Goal: Communication & Community: Answer question/provide support

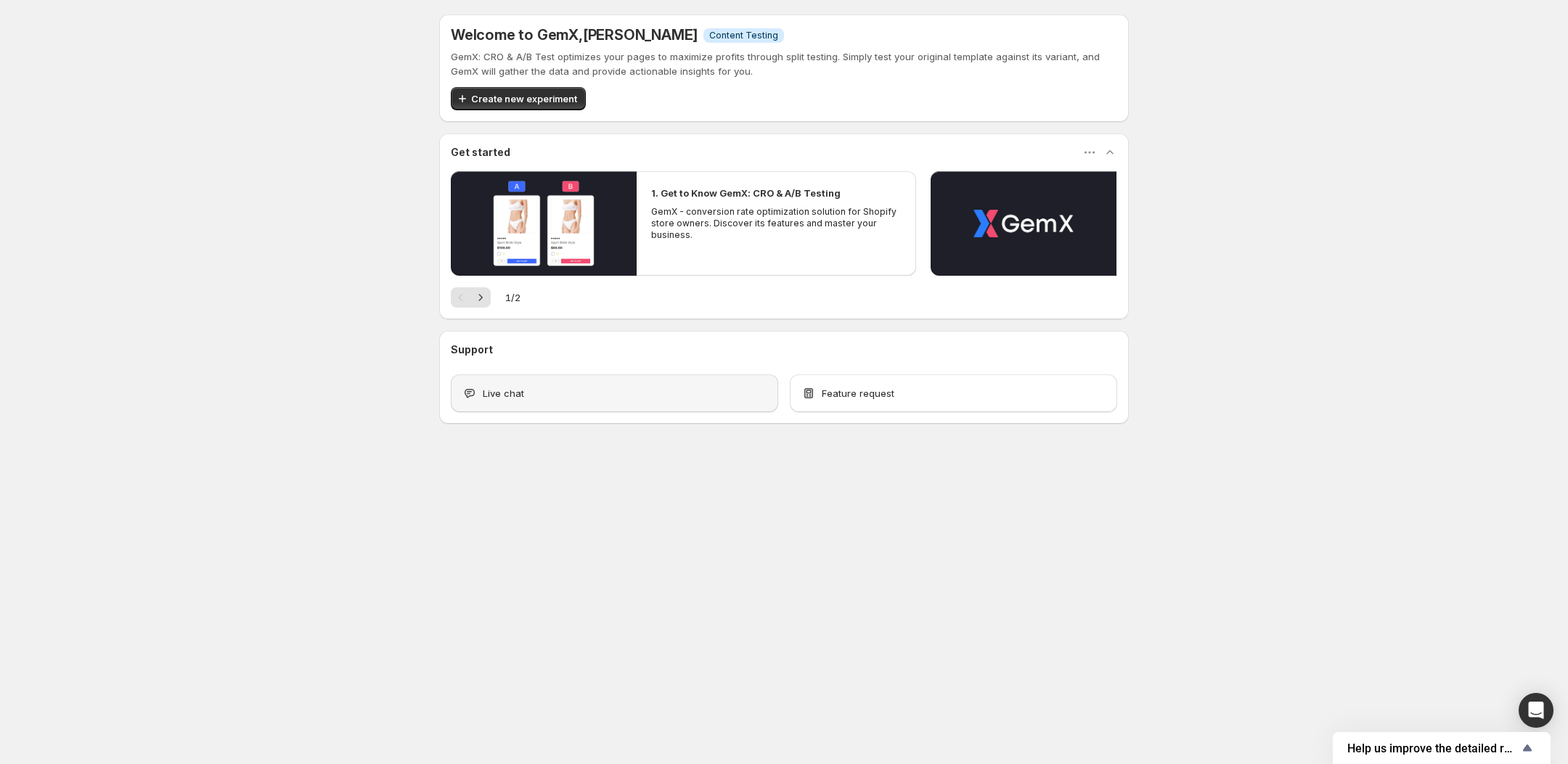
click at [604, 383] on div "Live chat" at bounding box center [615, 393] width 328 height 38
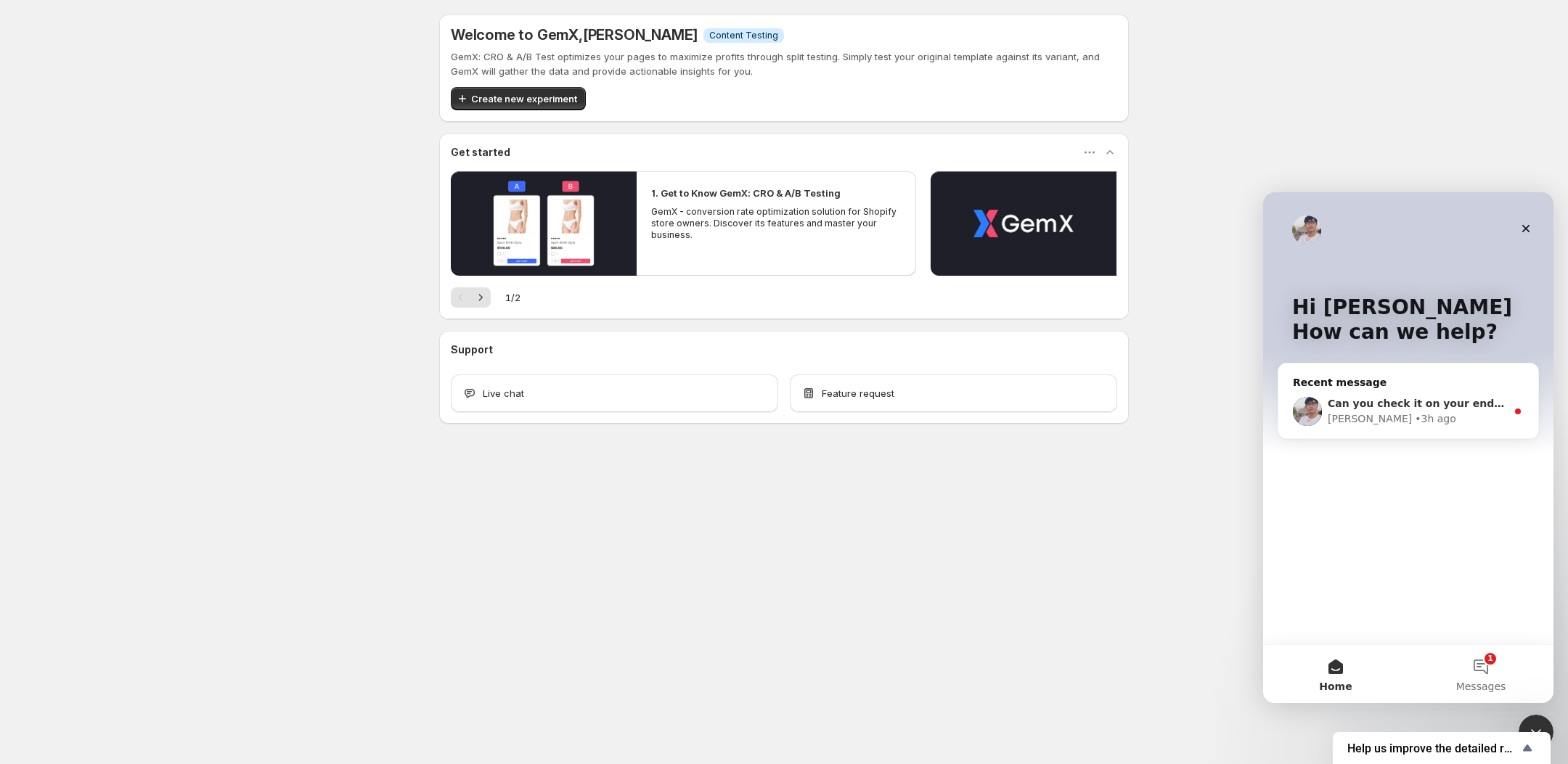
click at [1402, 408] on span "Can you check it on your end and let me know if I did it right?" at bounding box center [1505, 404] width 355 height 12
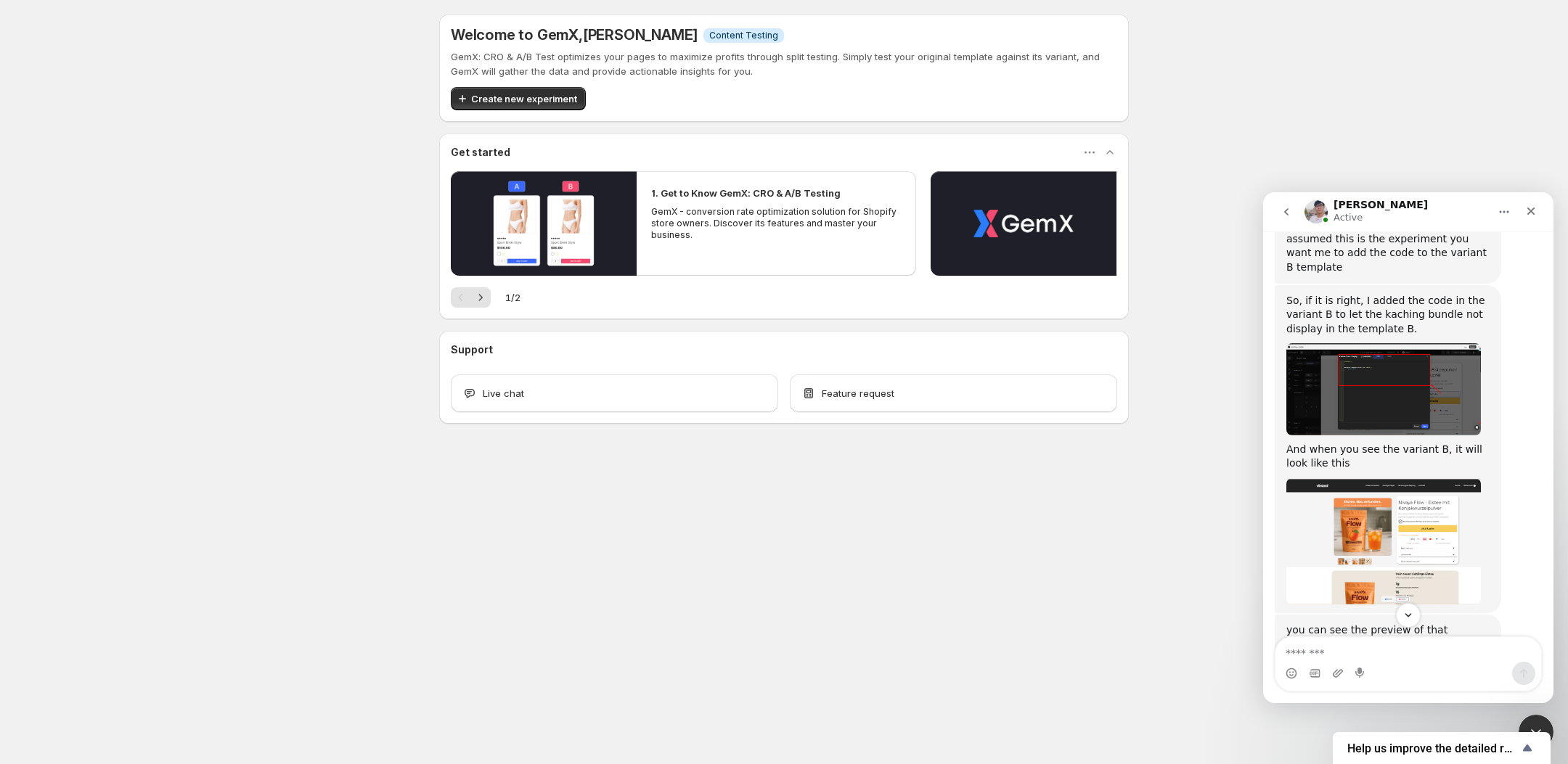
scroll to position [931, 0]
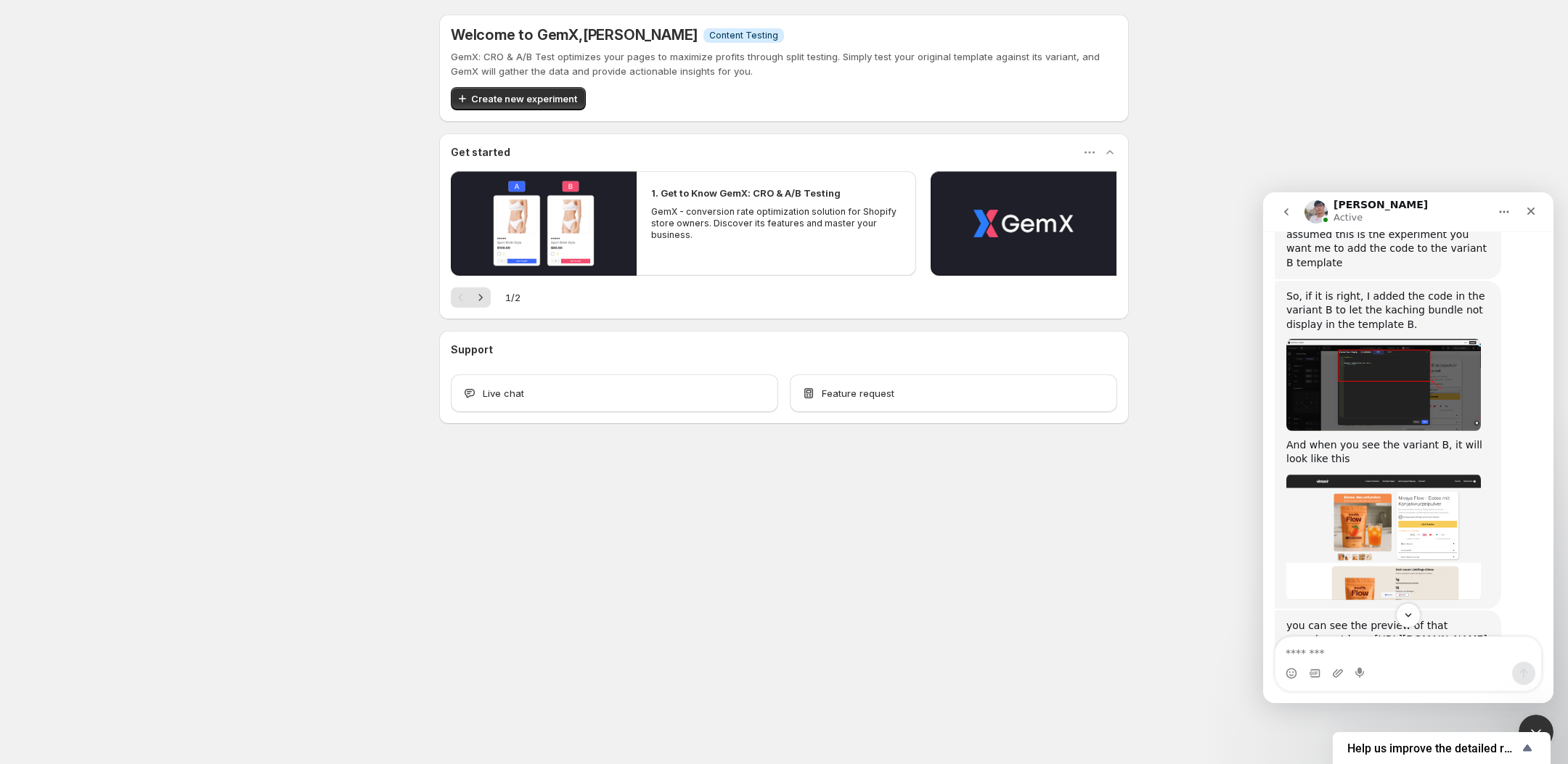
click at [1446, 474] on img "Antony says…" at bounding box center [1384, 537] width 195 height 126
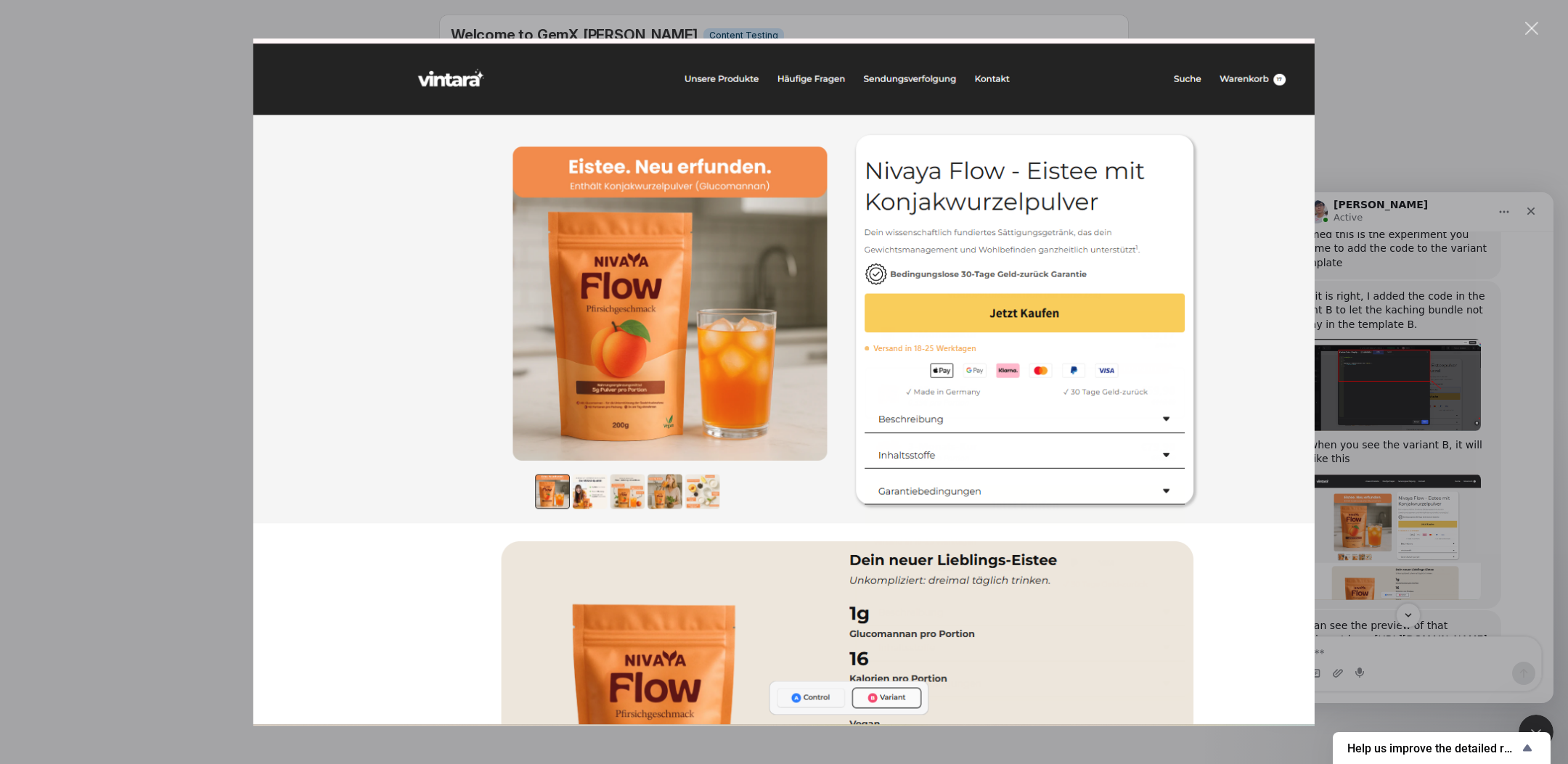
click at [1431, 438] on div "Intercom messenger" at bounding box center [784, 382] width 1568 height 764
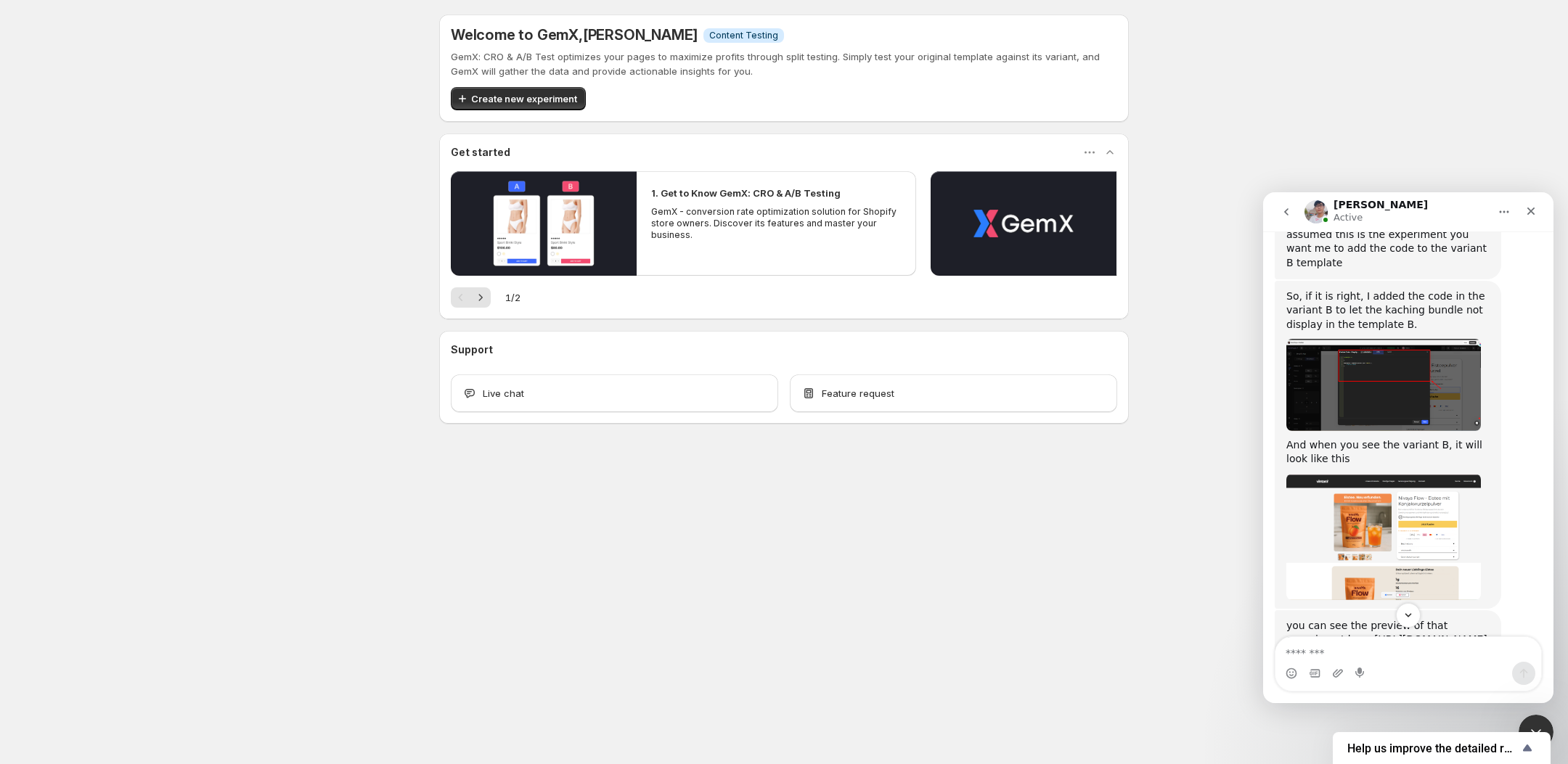
click at [1421, 474] on img "Antony says…" at bounding box center [1384, 537] width 195 height 126
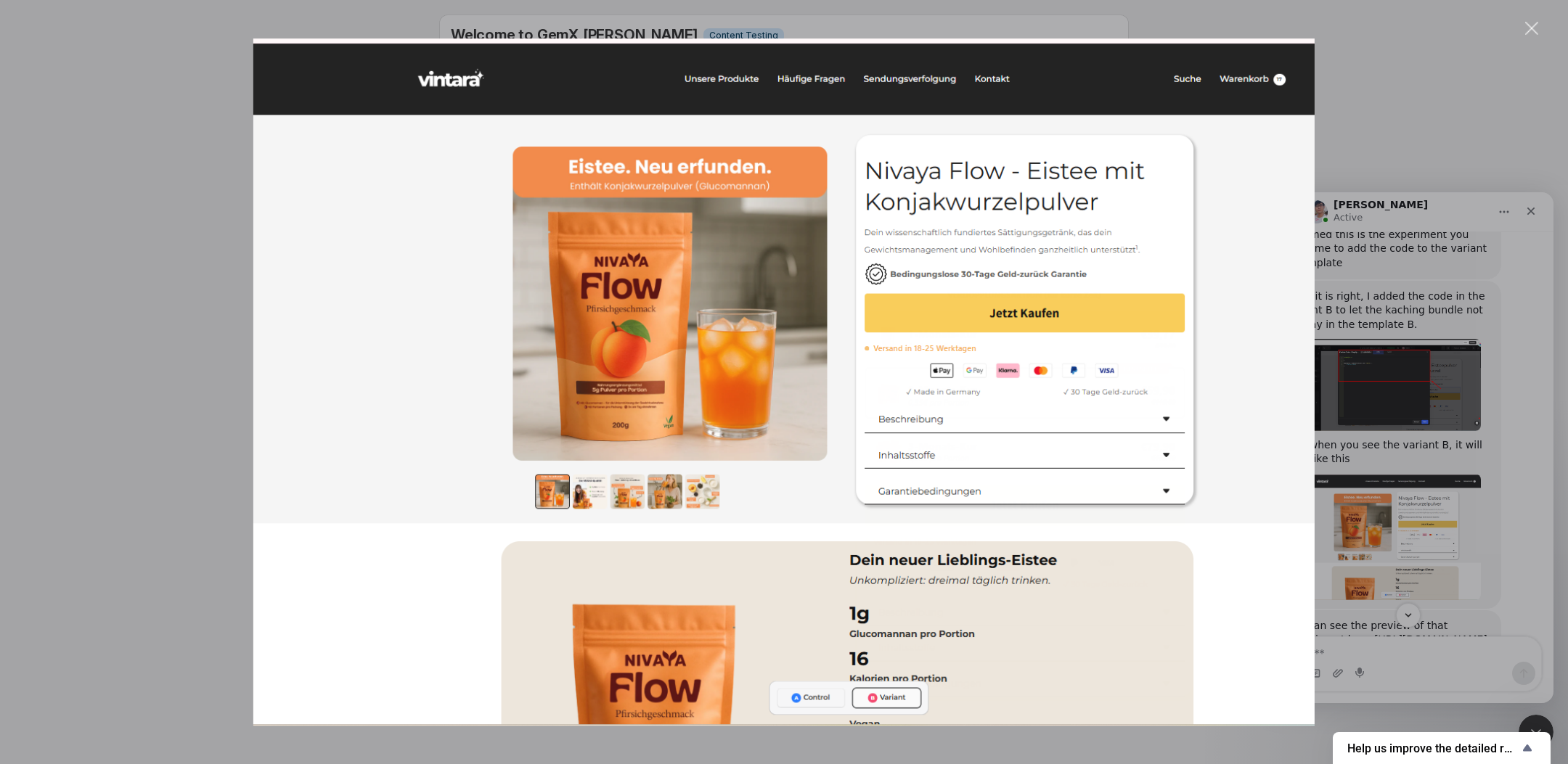
click at [1421, 442] on div "Intercom messenger" at bounding box center [784, 382] width 1568 height 764
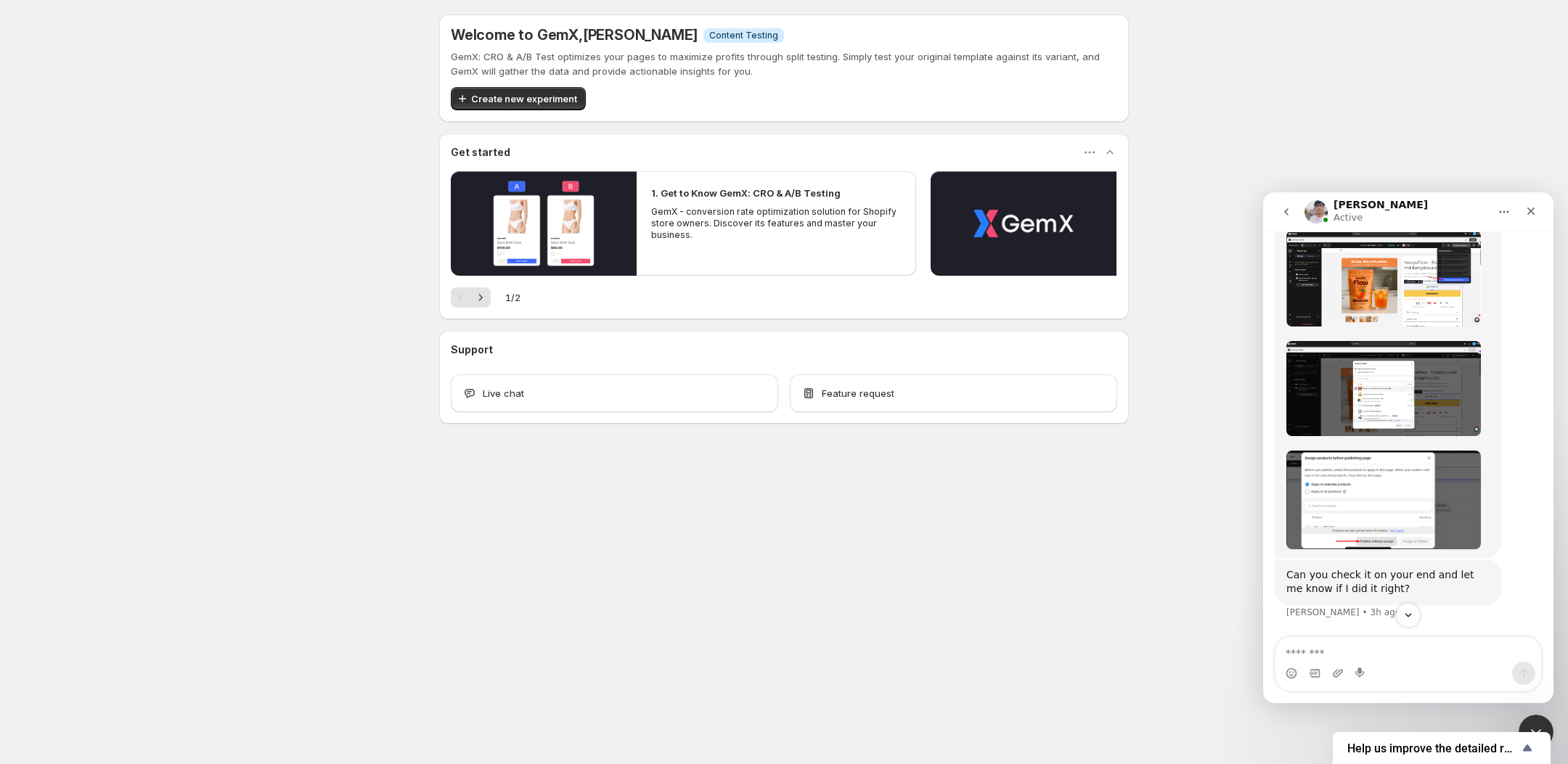
scroll to position [1566, 0]
click at [1448, 657] on textarea "Message…" at bounding box center [1408, 649] width 266 height 25
type textarea "**********"
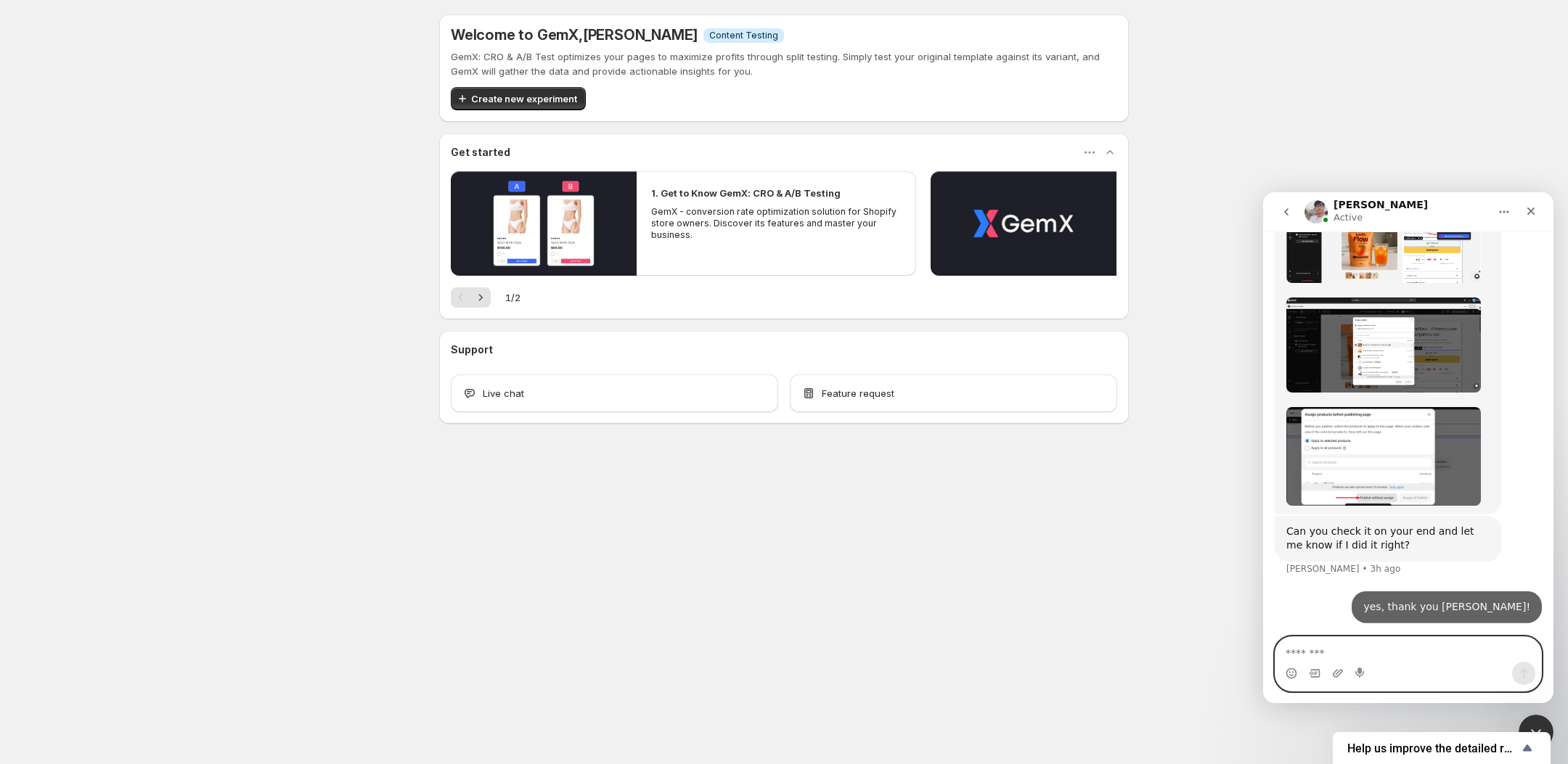
scroll to position [1609, 0]
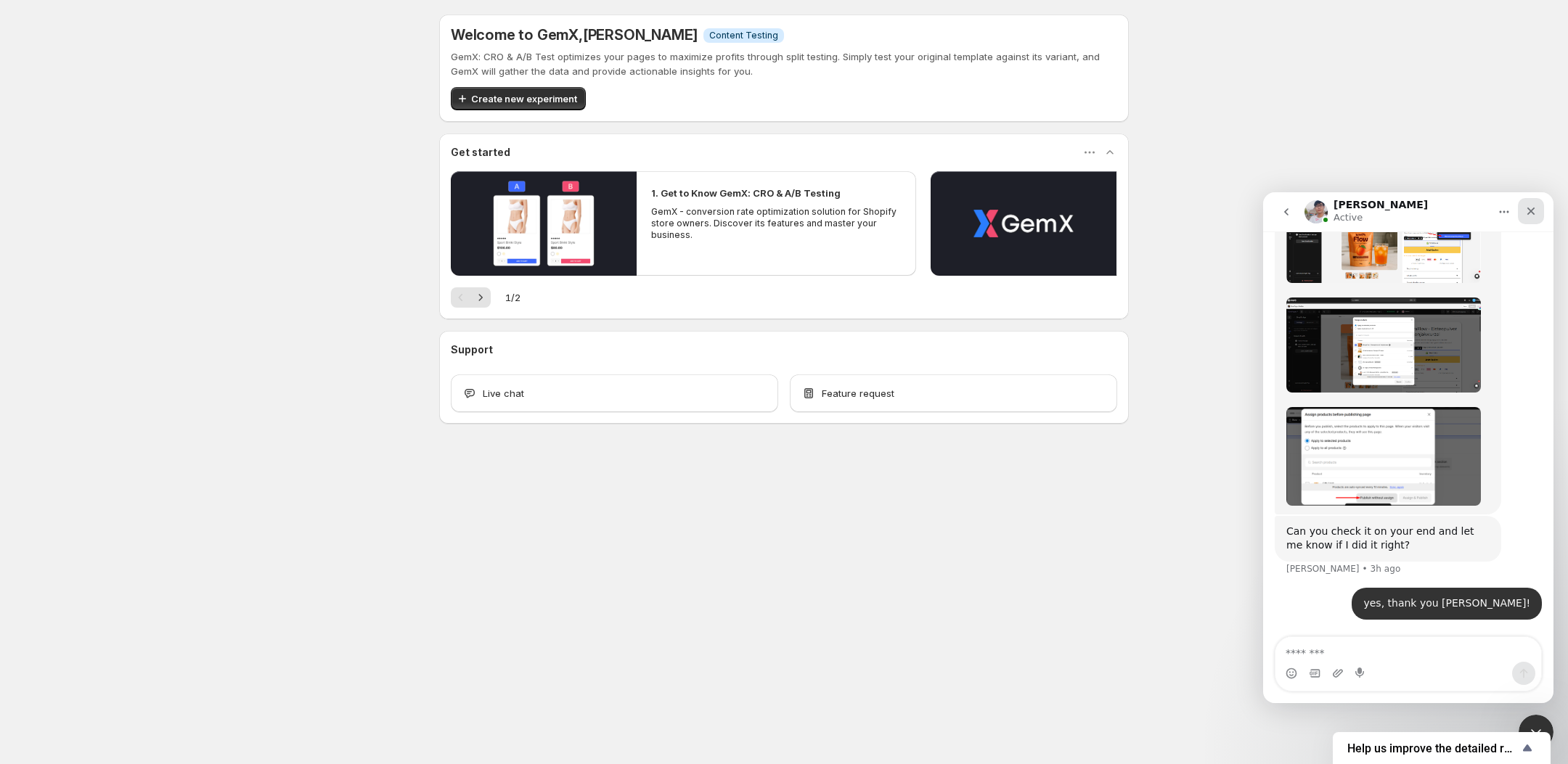
click at [1521, 207] on div "Close" at bounding box center [1530, 211] width 26 height 26
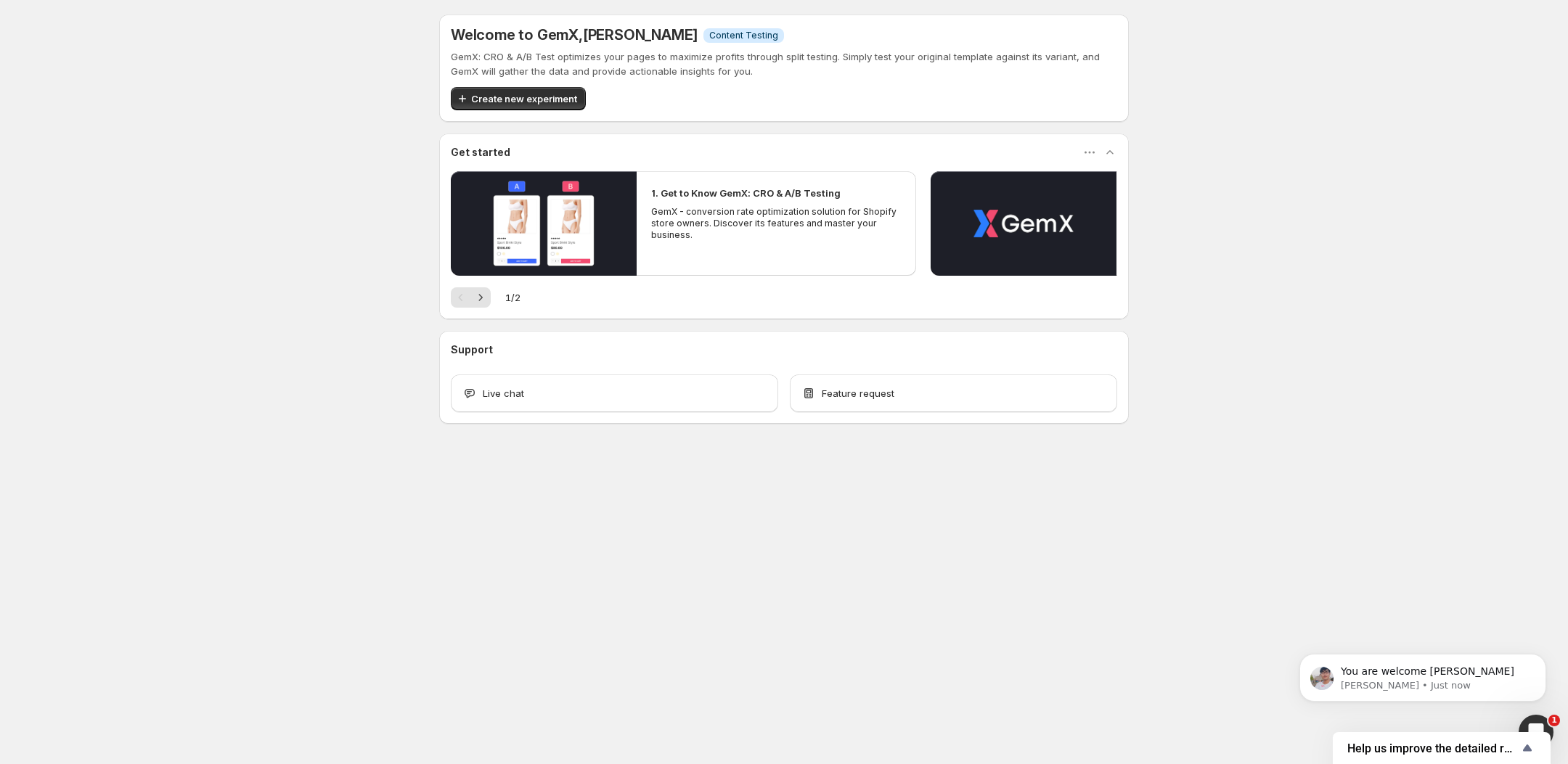
scroll to position [0, 0]
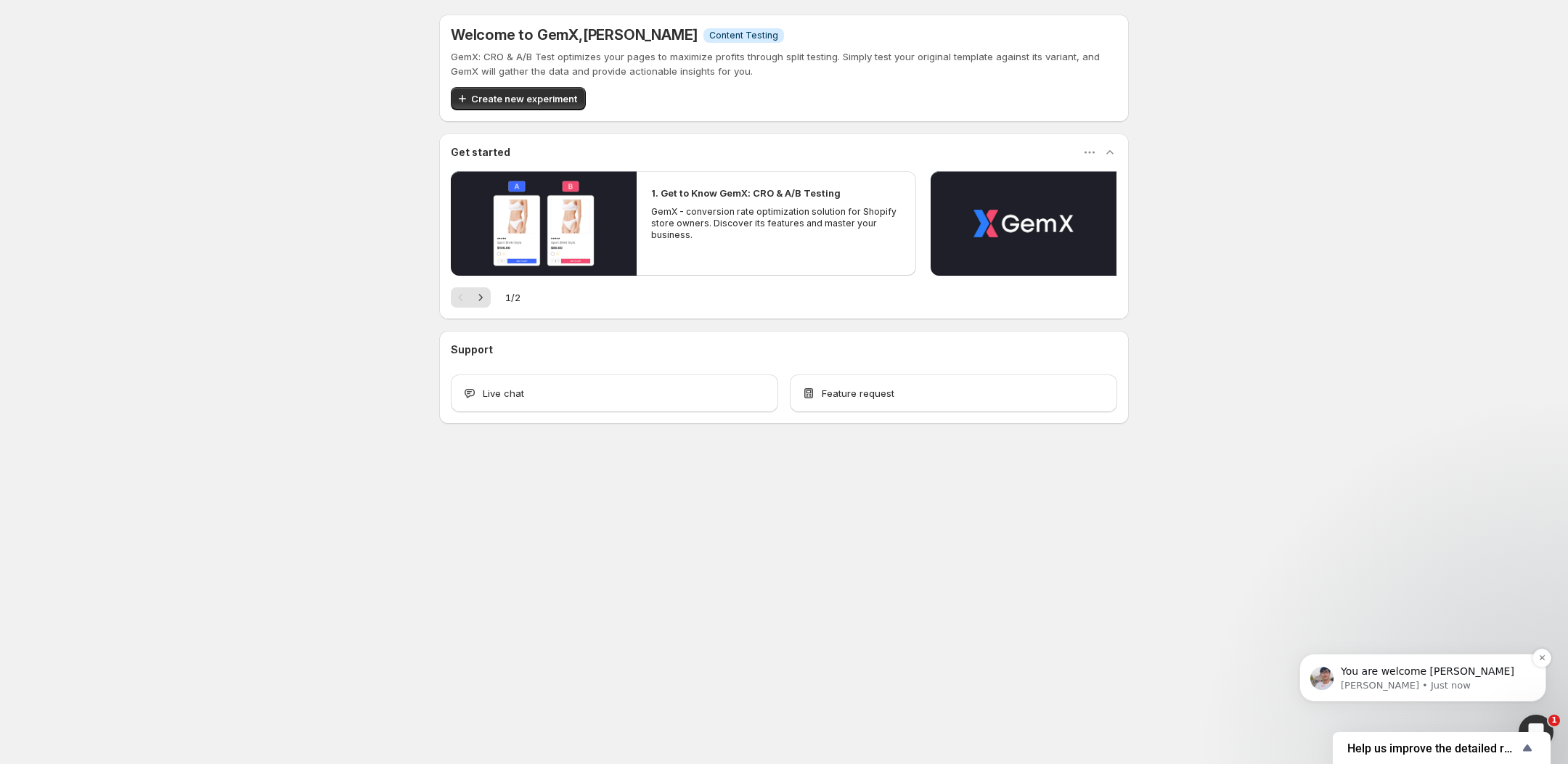
click at [1407, 667] on p "You are welcome [PERSON_NAME]" at bounding box center [1434, 672] width 187 height 14
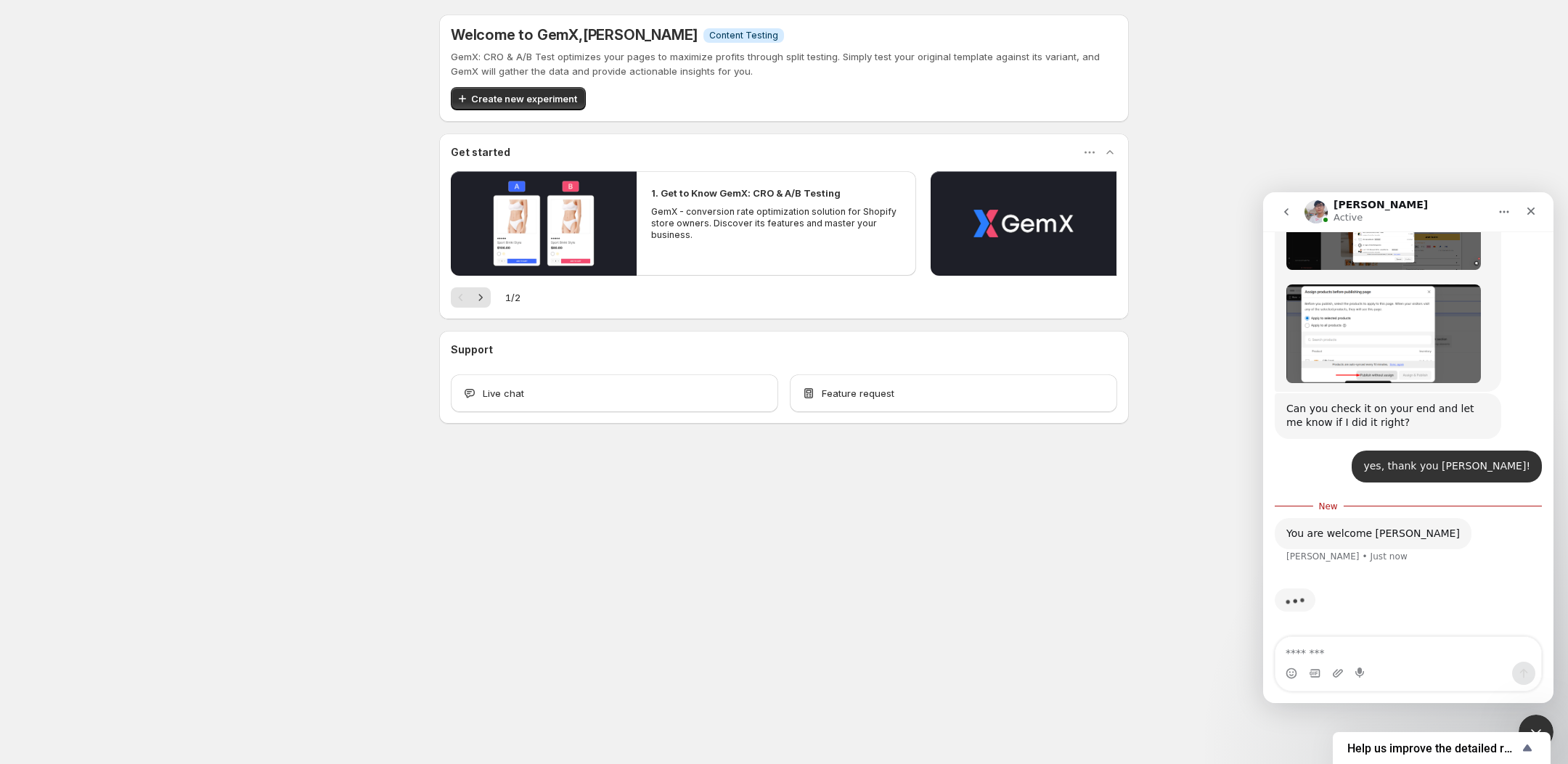
scroll to position [1732, 0]
click at [1524, 216] on div "Close" at bounding box center [1530, 211] width 26 height 26
